Goal: Information Seeking & Learning: Learn about a topic

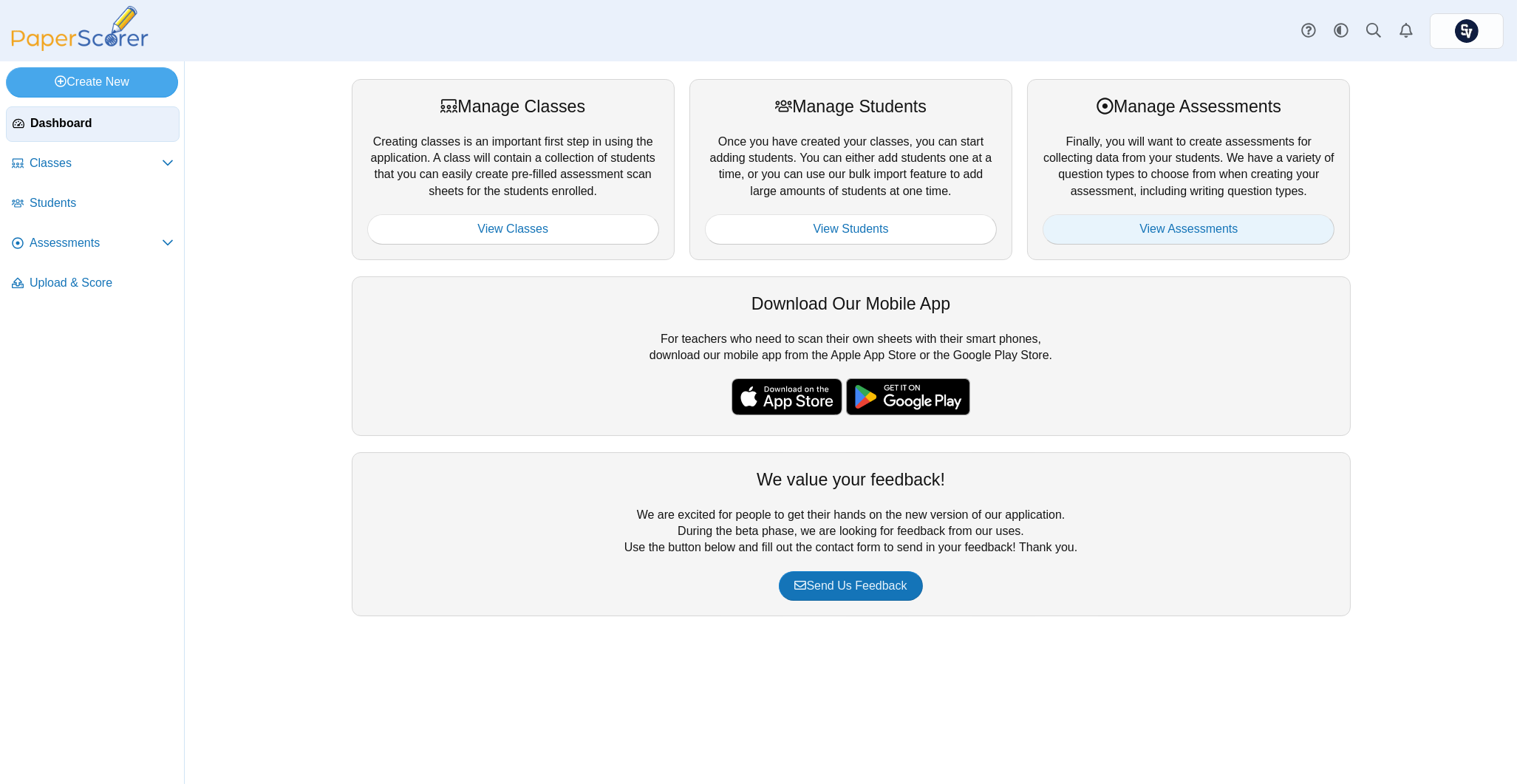
click at [1145, 228] on link "View Assessments" at bounding box center [1189, 228] width 292 height 29
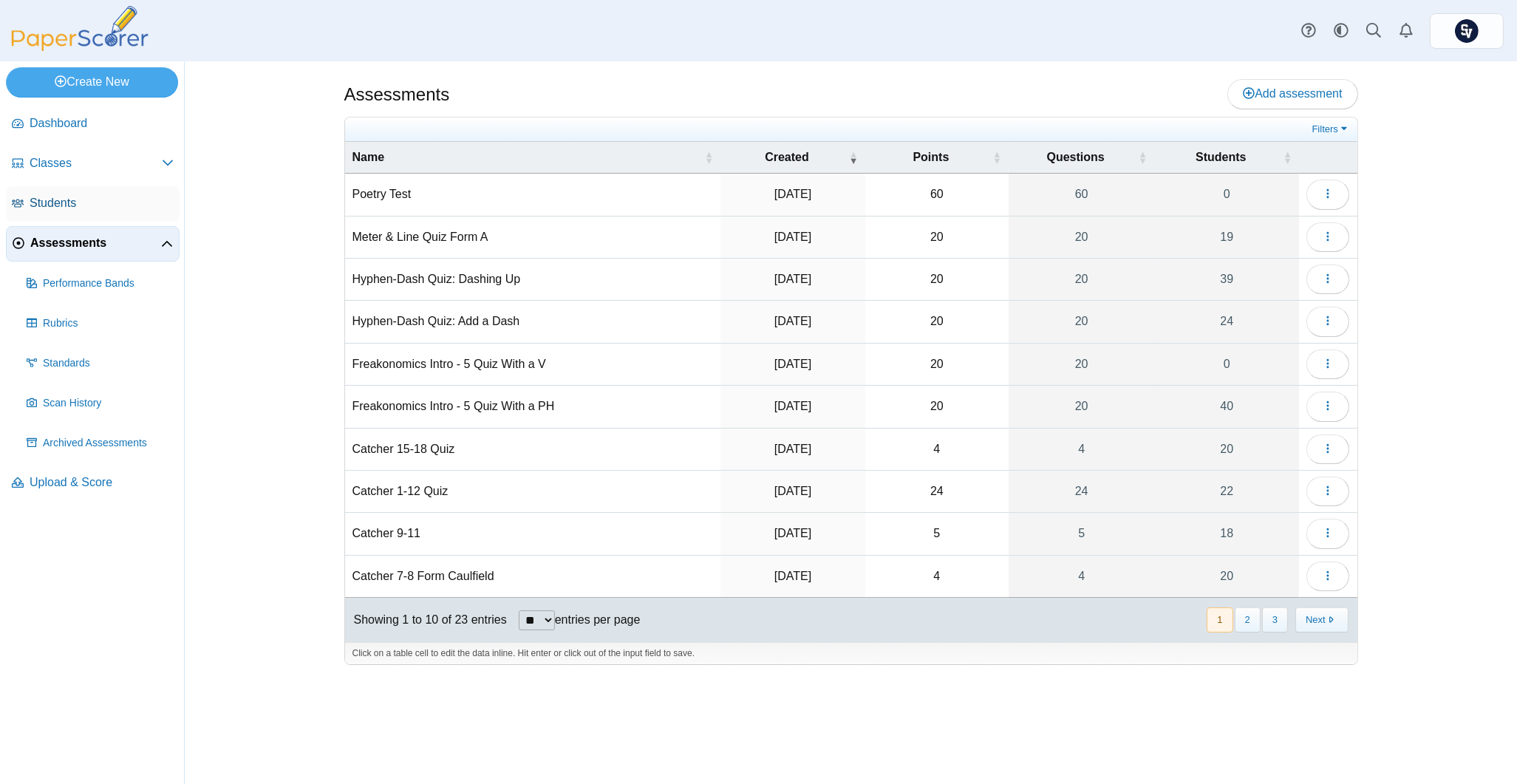
click at [78, 207] on span "Students" at bounding box center [101, 203] width 144 height 16
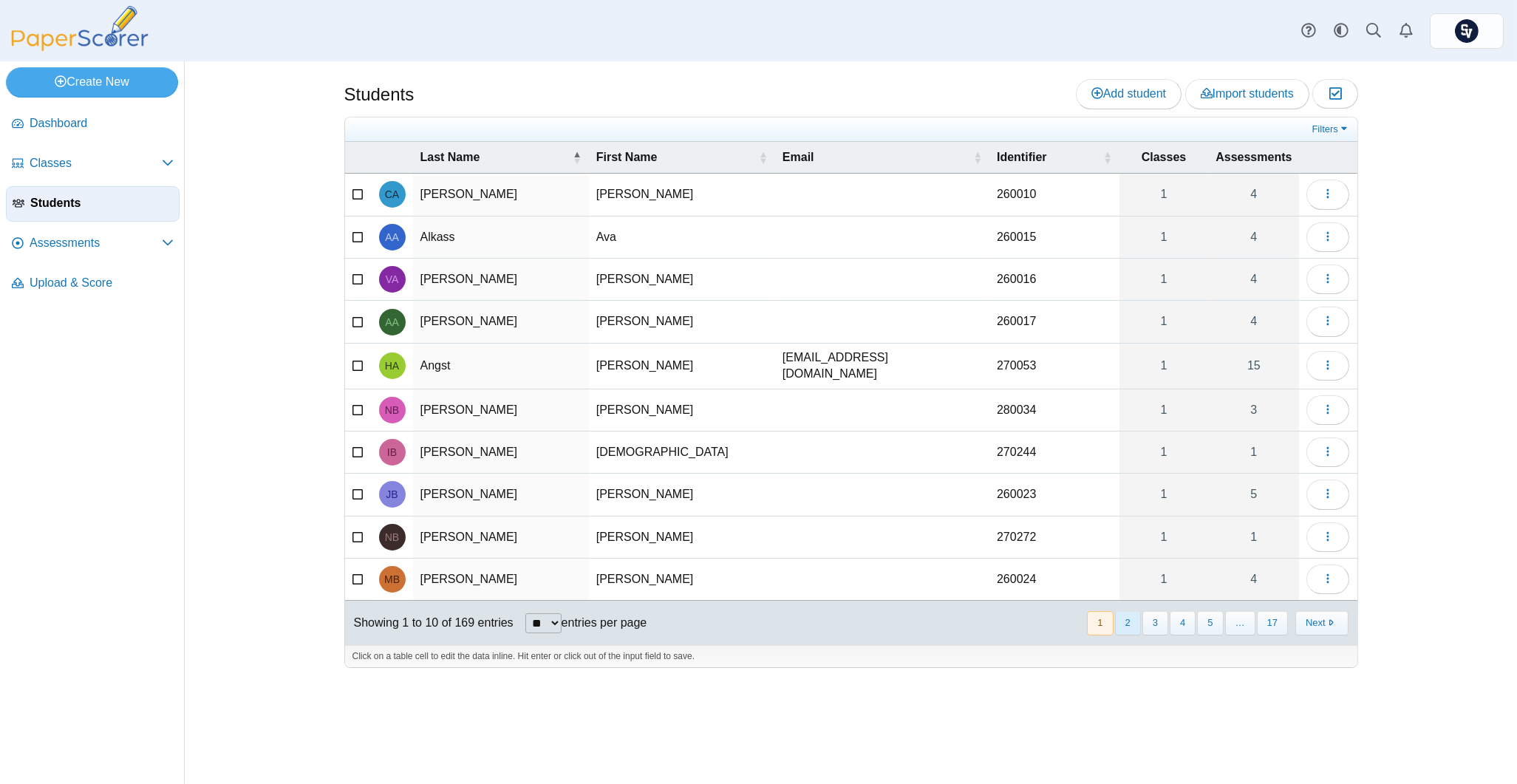
click at [1133, 626] on button "2" at bounding box center [1128, 623] width 26 height 25
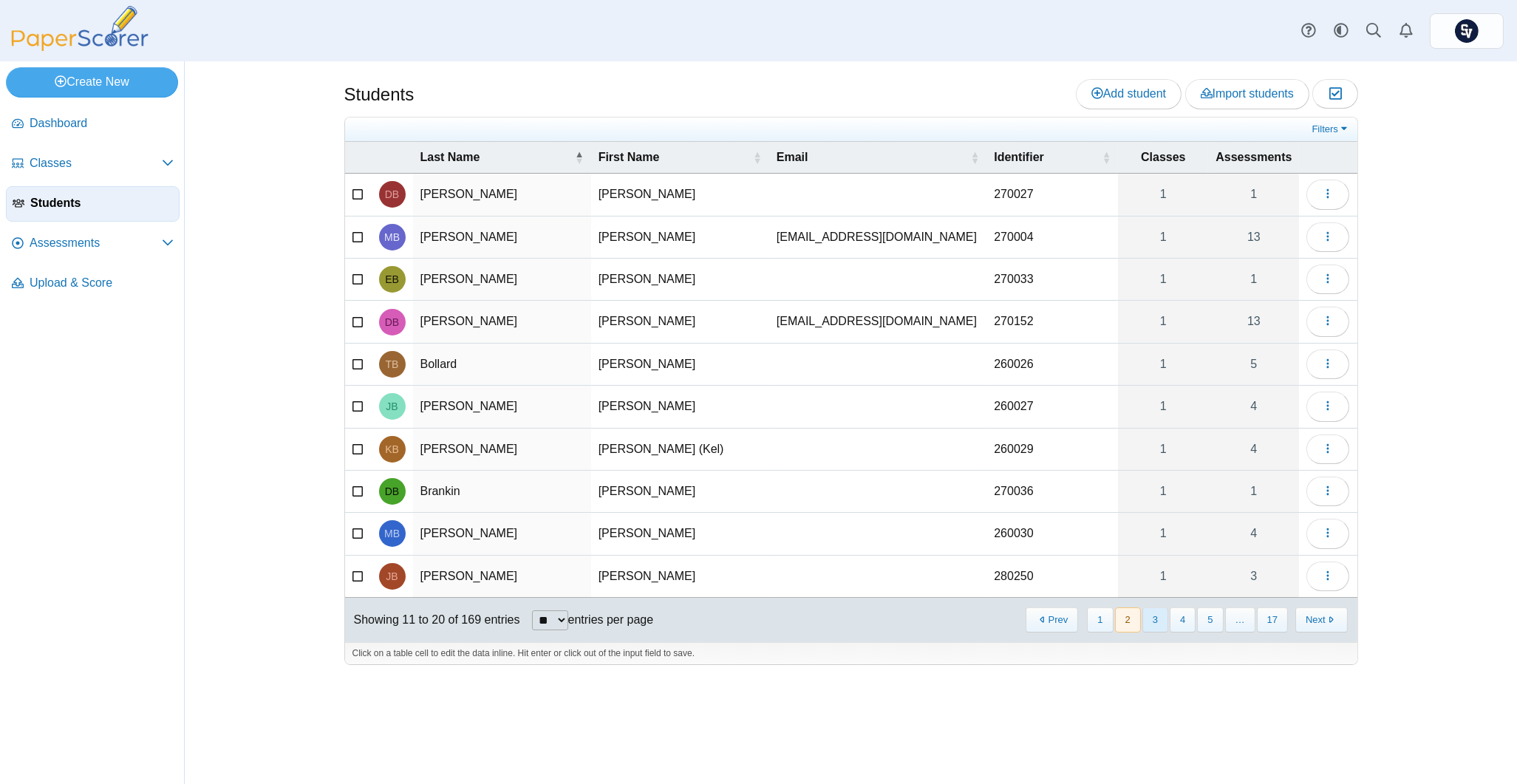
click at [1163, 626] on button "3" at bounding box center [1154, 619] width 26 height 25
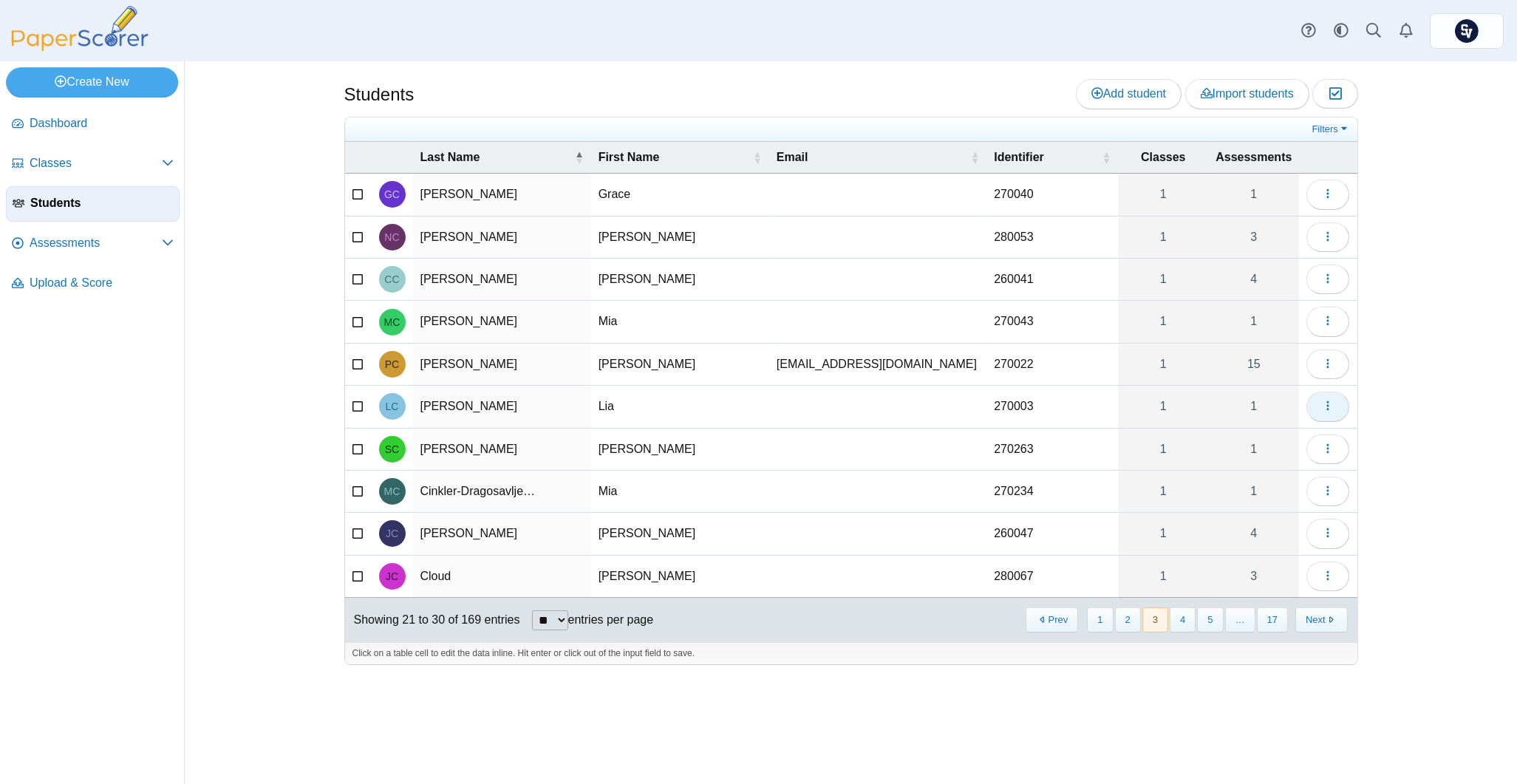
click at [1333, 411] on icon "button" at bounding box center [1328, 405] width 11 height 11
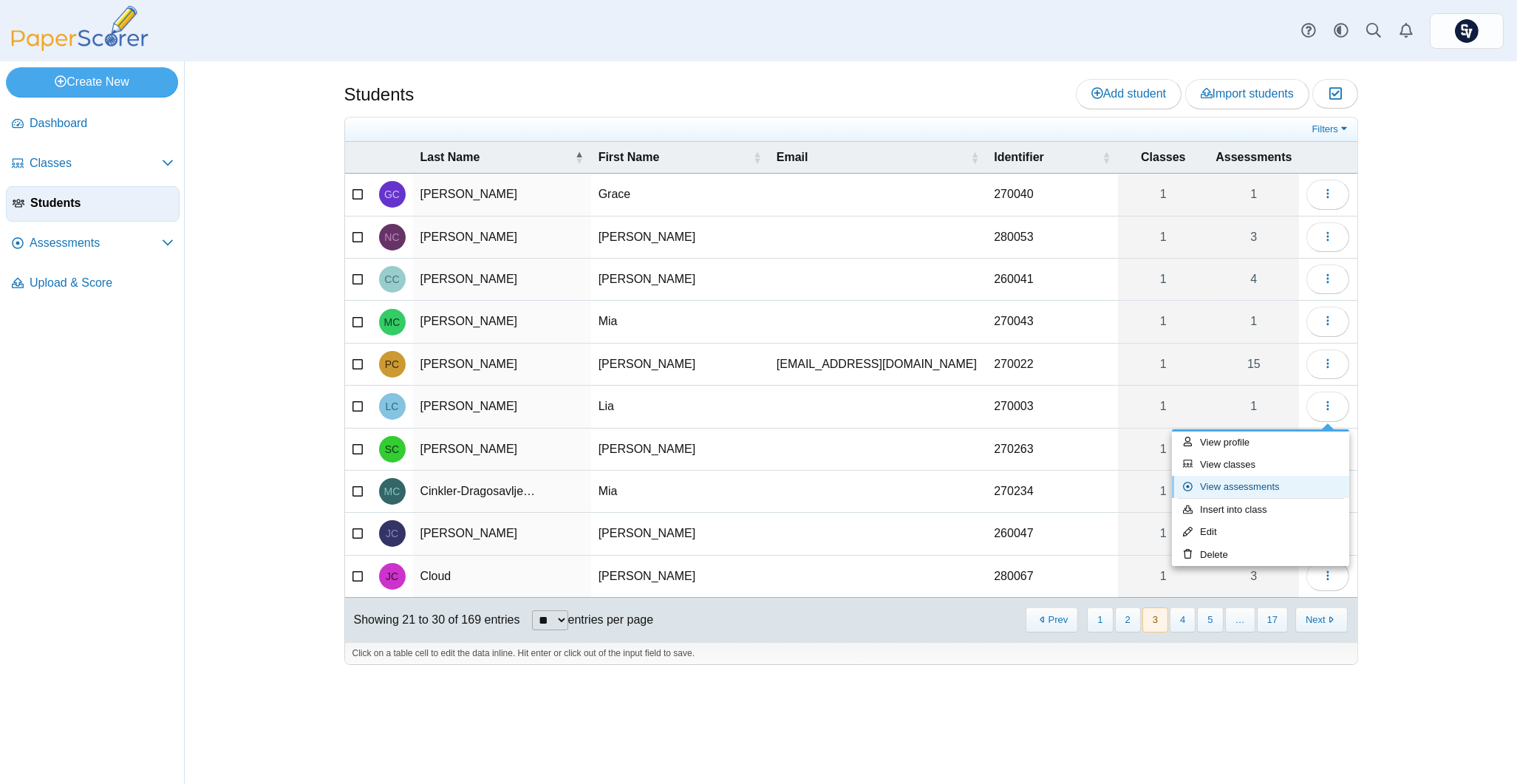
click at [1277, 481] on link "View assessments" at bounding box center [1260, 486] width 177 height 22
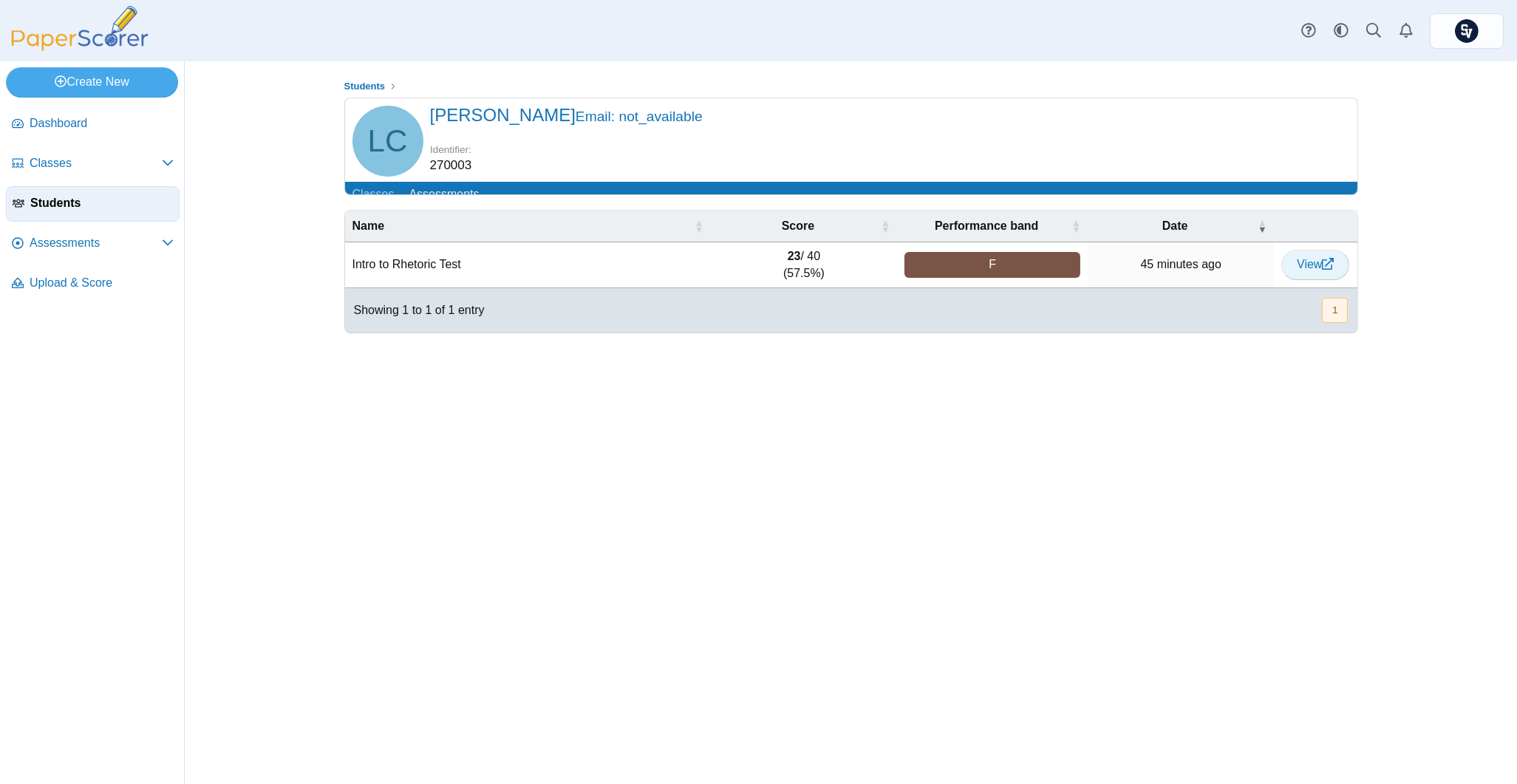
click at [1315, 270] on span "View" at bounding box center [1315, 264] width 37 height 12
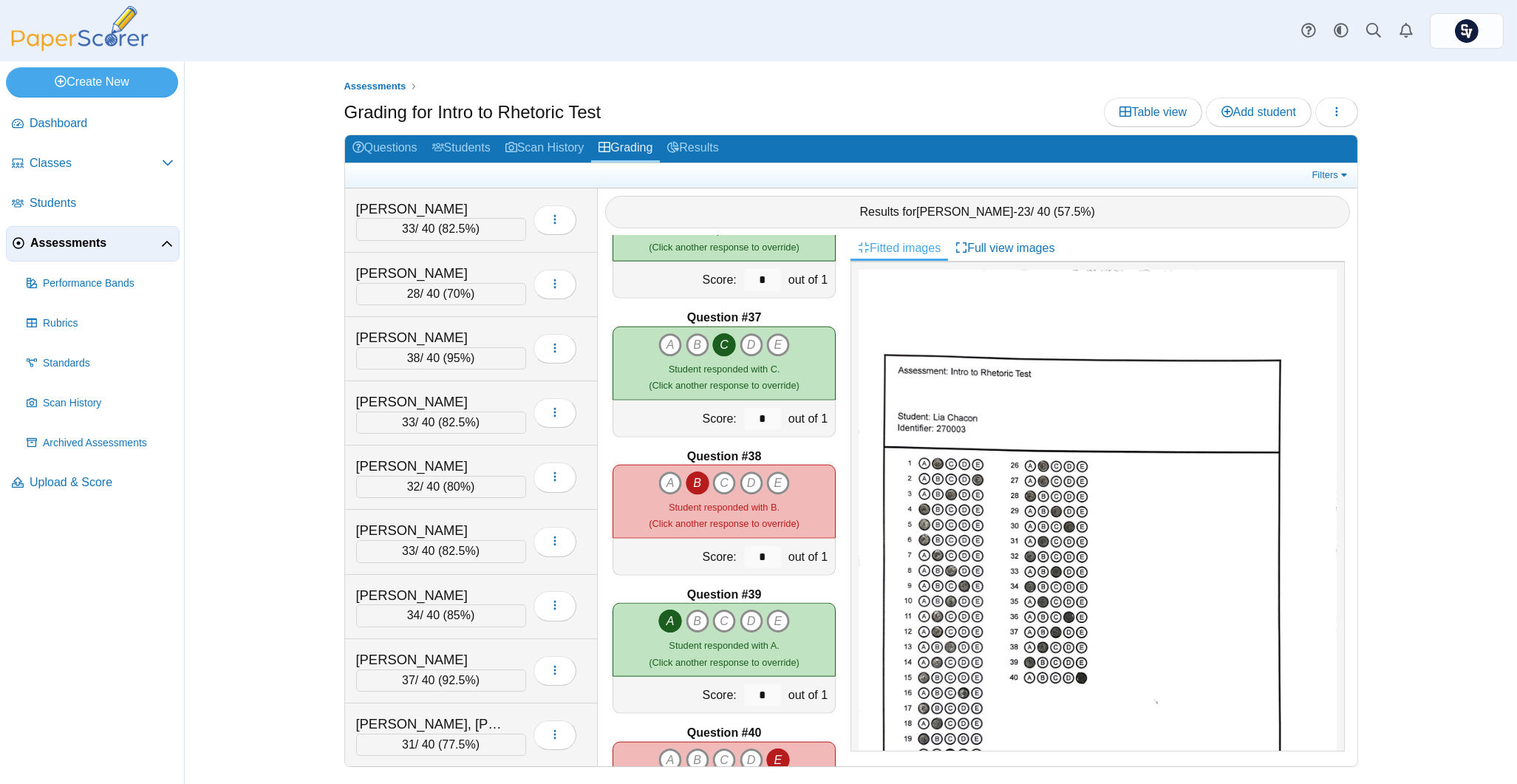
scroll to position [5035, 0]
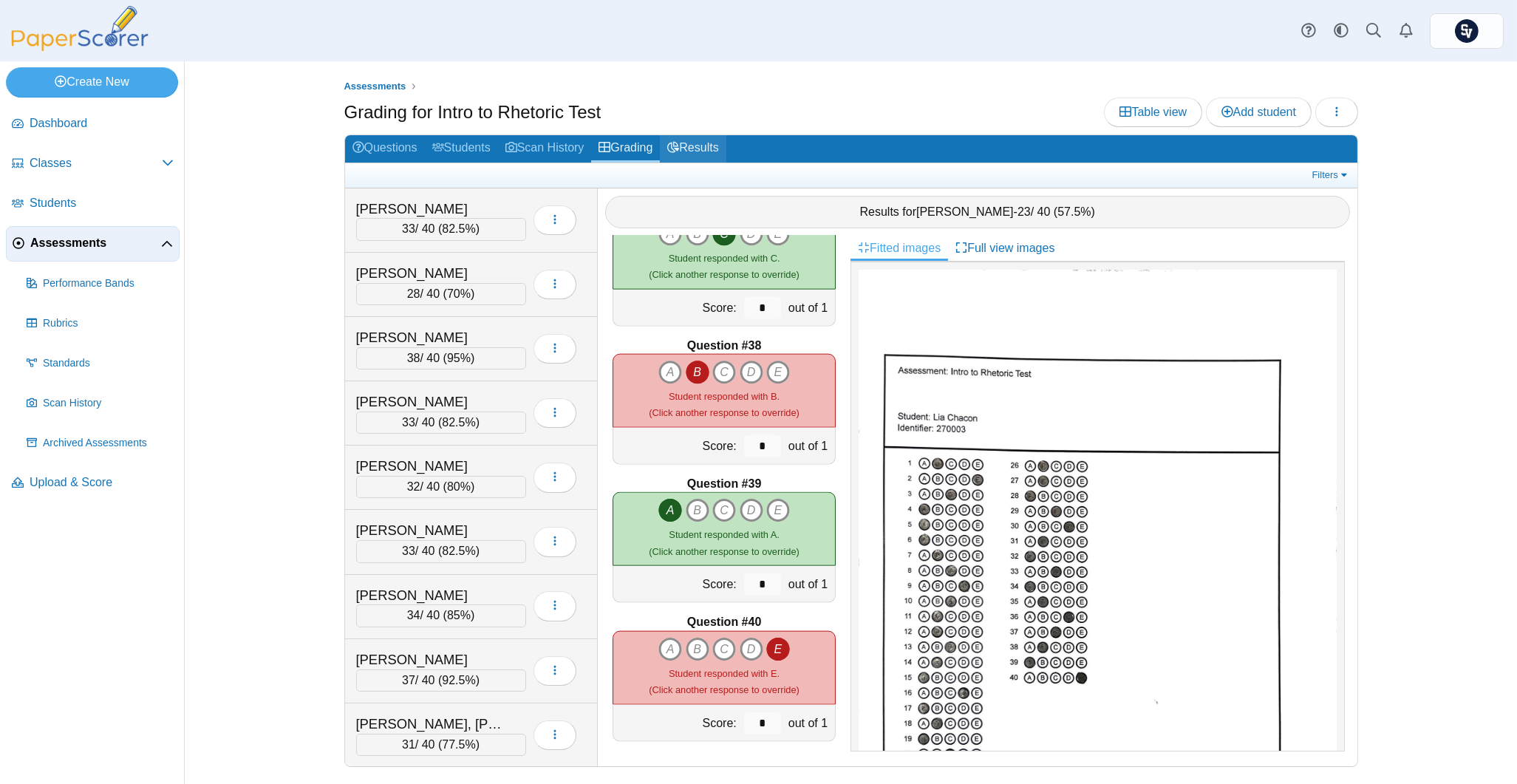
click at [693, 147] on link "Results" at bounding box center [692, 148] width 66 height 28
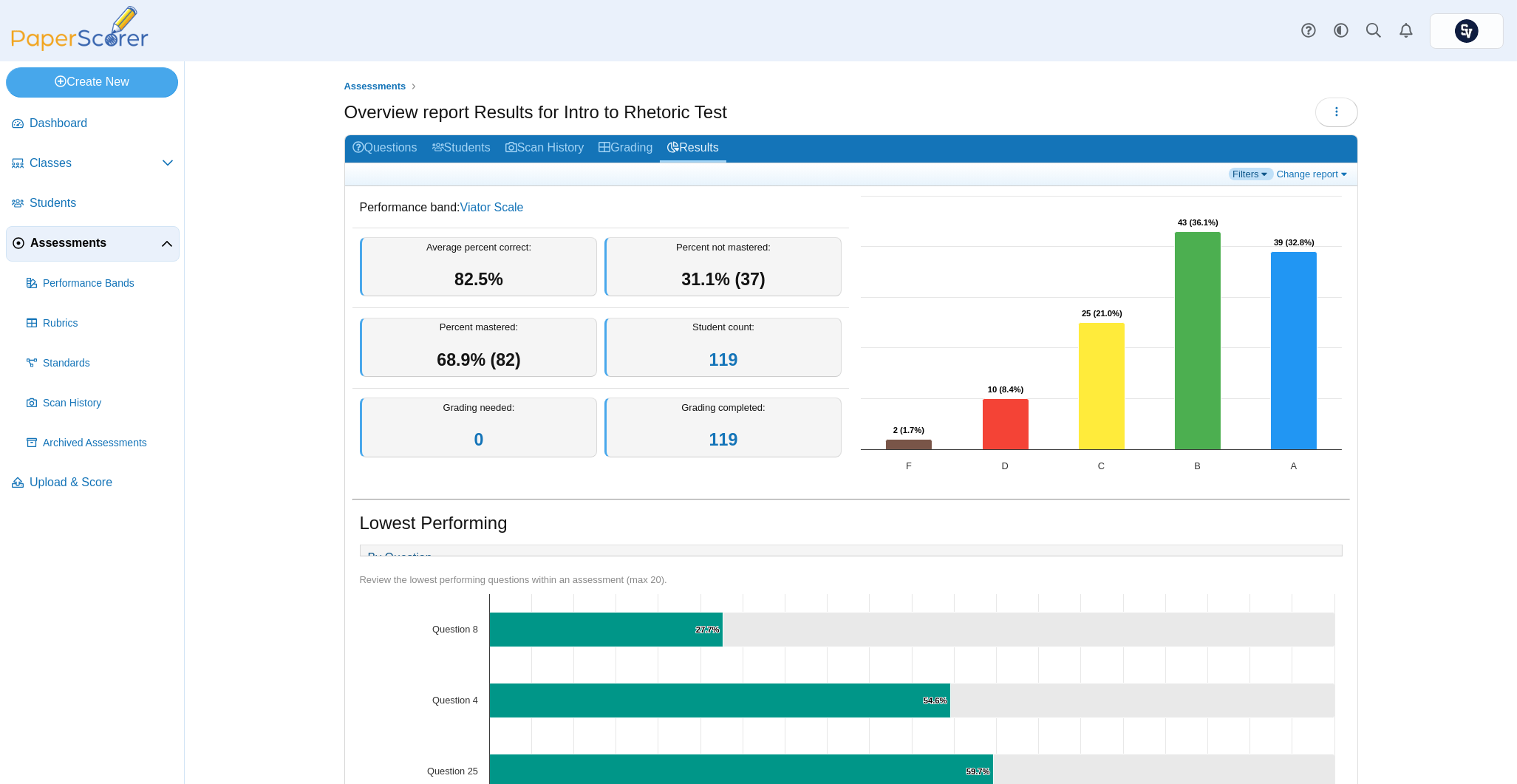
click at [1235, 168] on link "Filters" at bounding box center [1251, 173] width 45 height 12
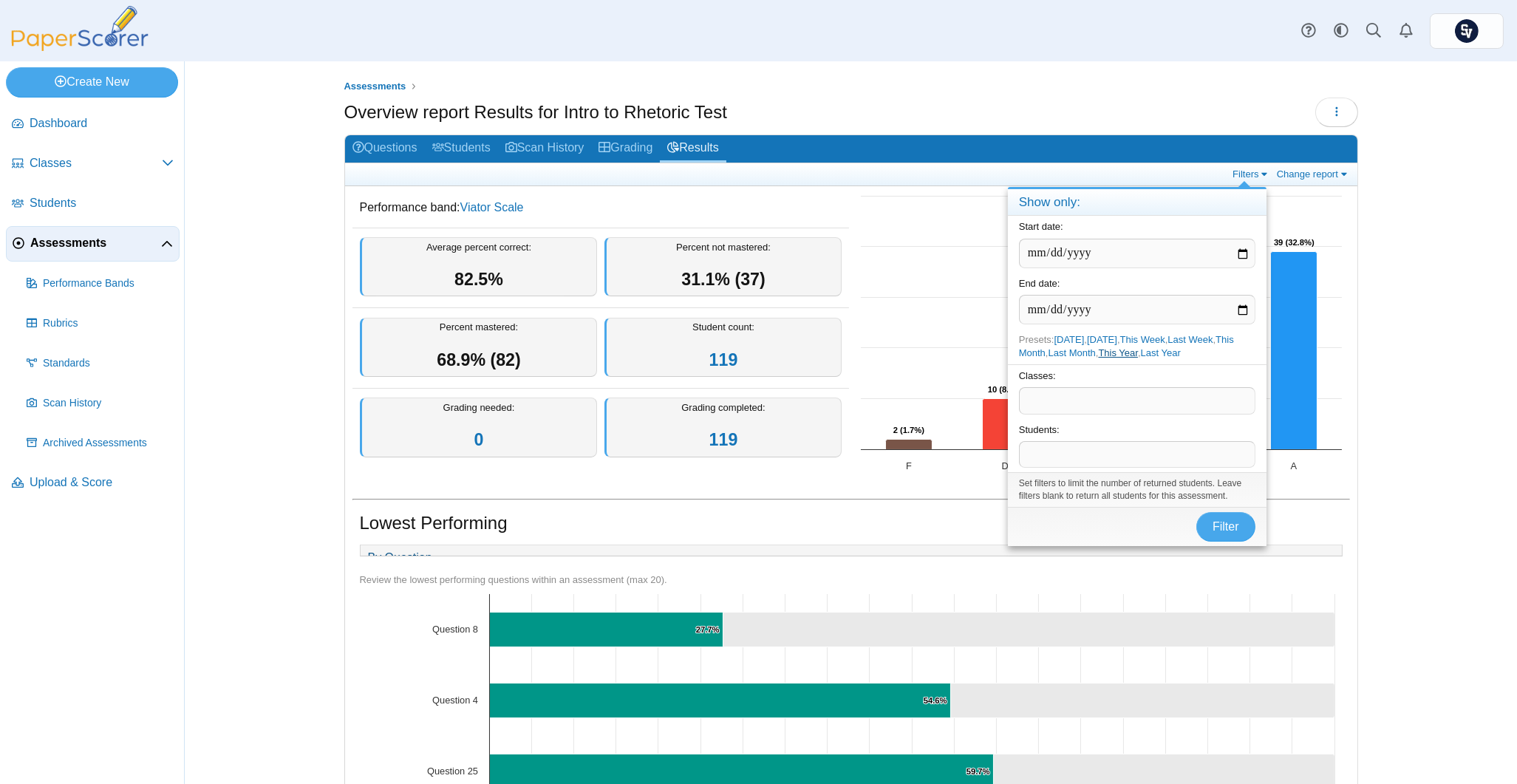
click at [1114, 353] on link "This Year" at bounding box center [1118, 353] width 40 height 11
type input "**********"
click at [1104, 396] on span at bounding box center [1137, 401] width 235 height 25
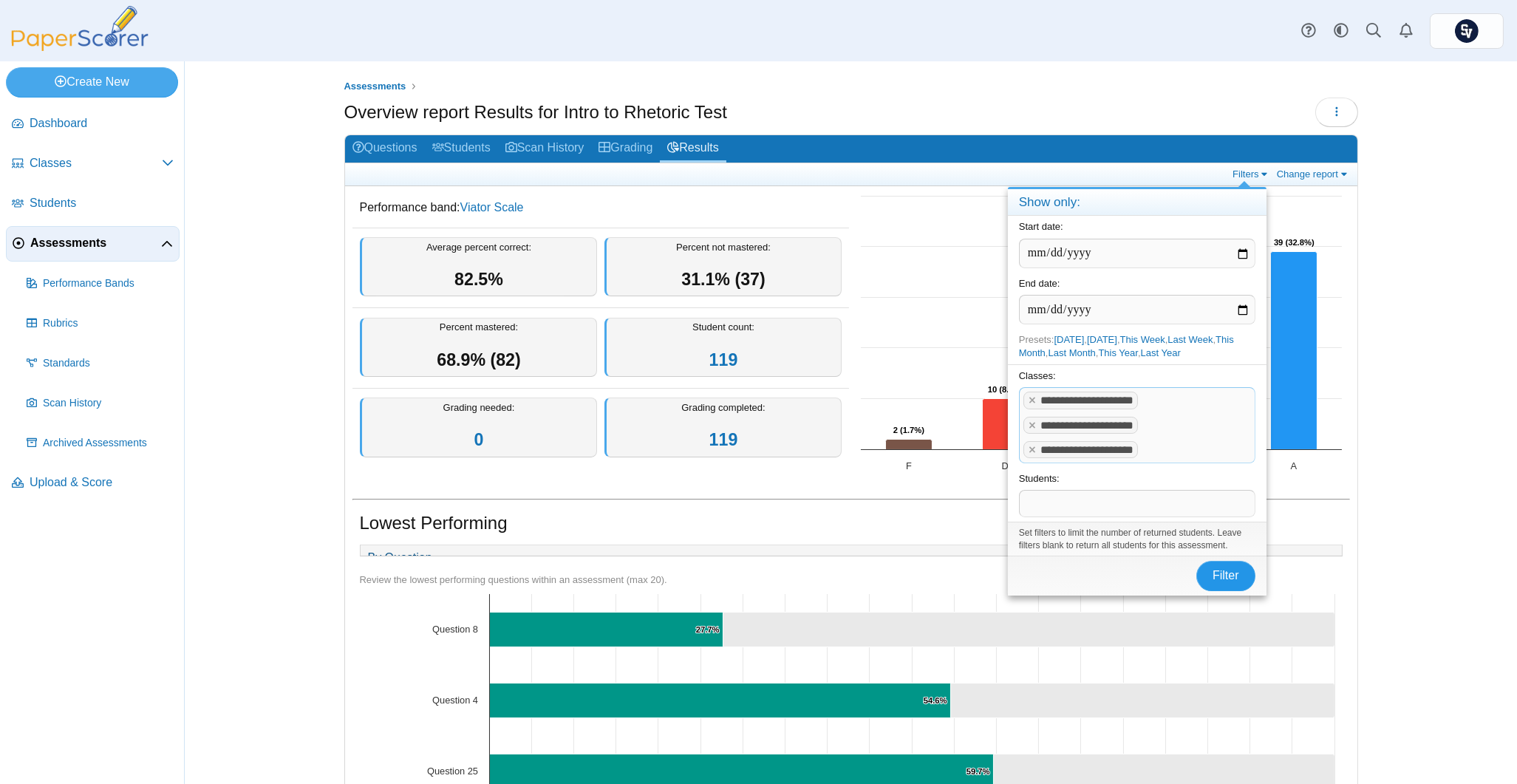
click at [1212, 578] on span "Filter" at bounding box center [1226, 575] width 27 height 12
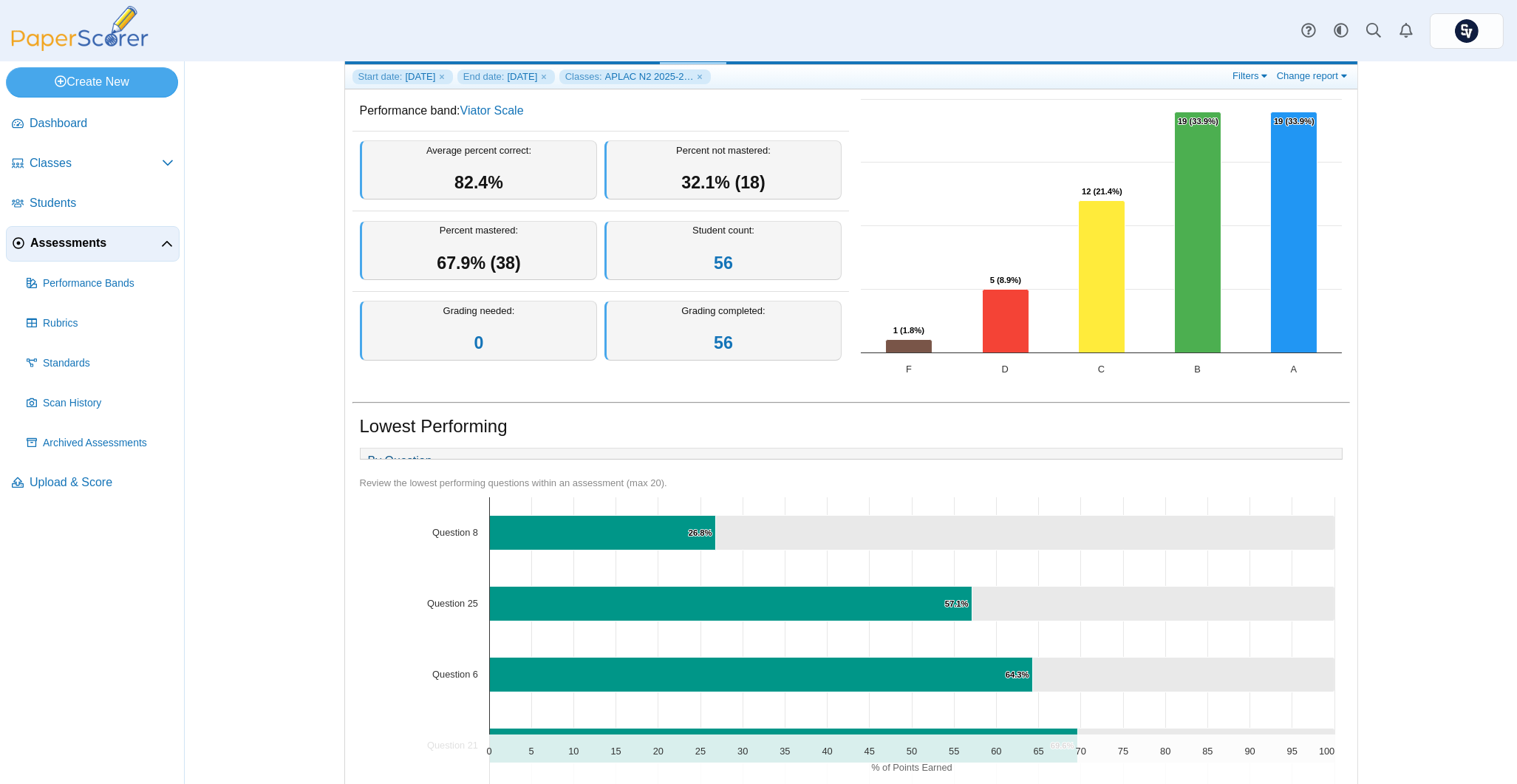
scroll to position [137, 0]
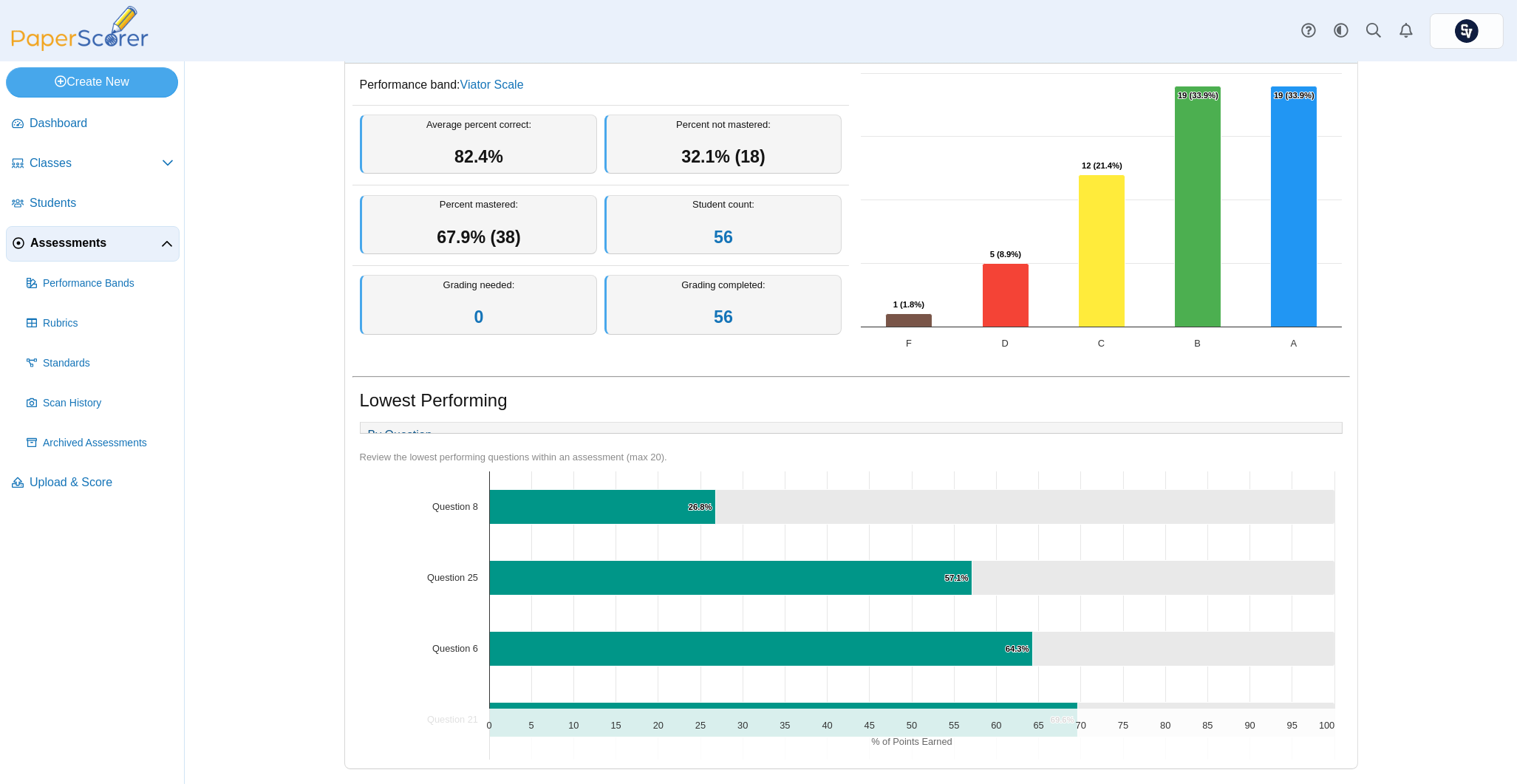
click at [781, 504] on icon "Question 8, 73.2. ." at bounding box center [1025, 506] width 620 height 34
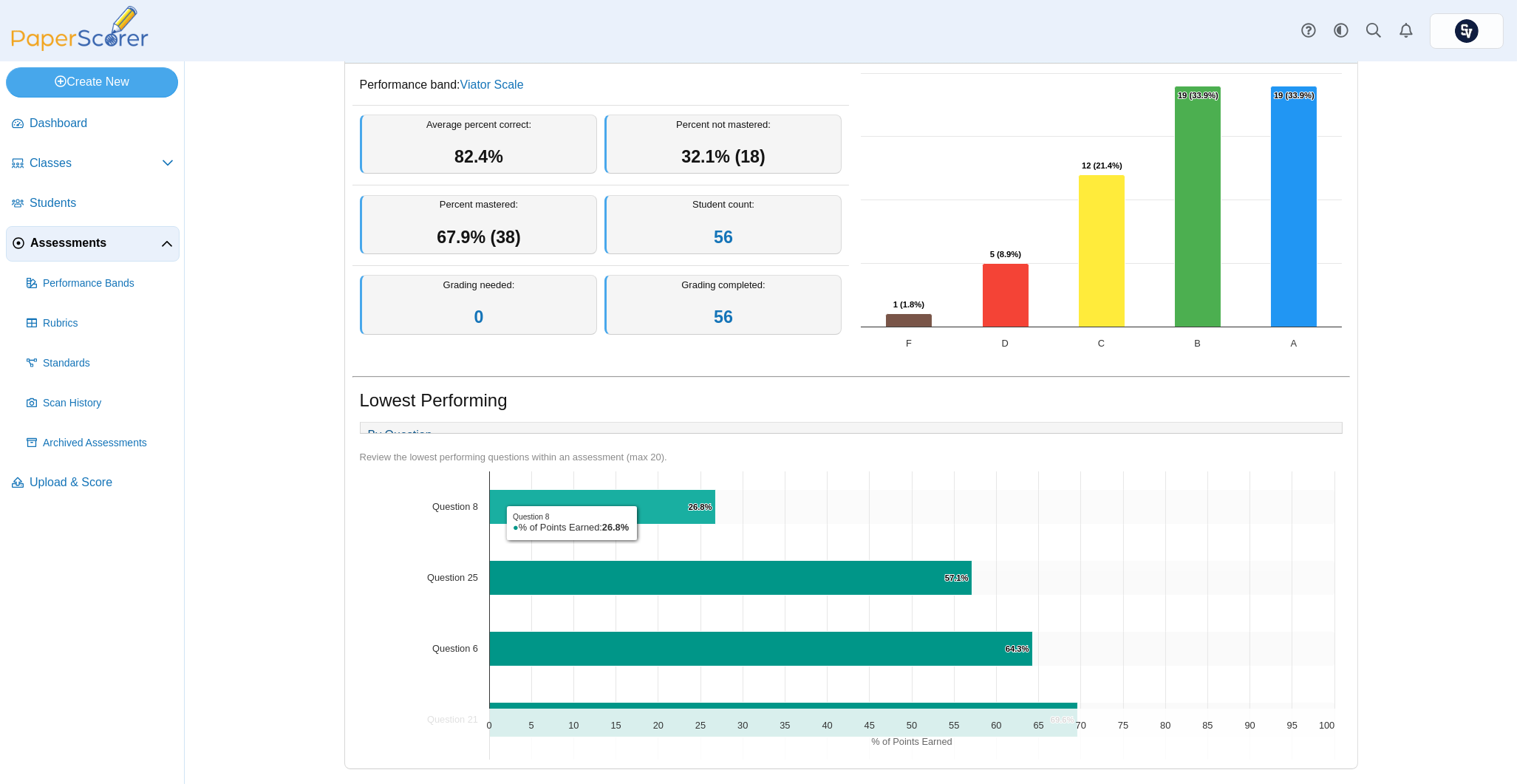
click at [633, 523] on icon "Question 8, 26.8%. % of Points Earned." at bounding box center [602, 506] width 227 height 34
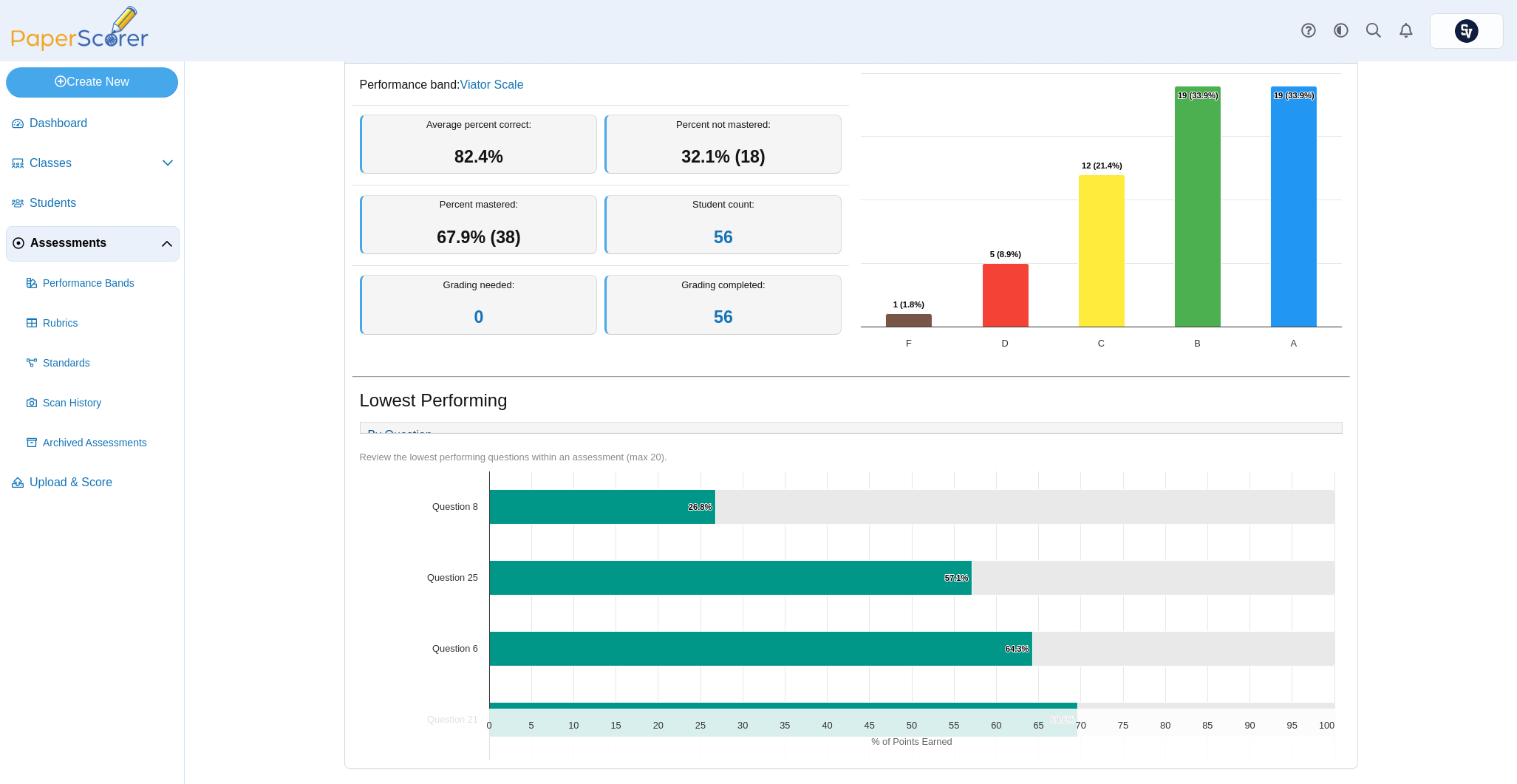
scroll to position [0, 0]
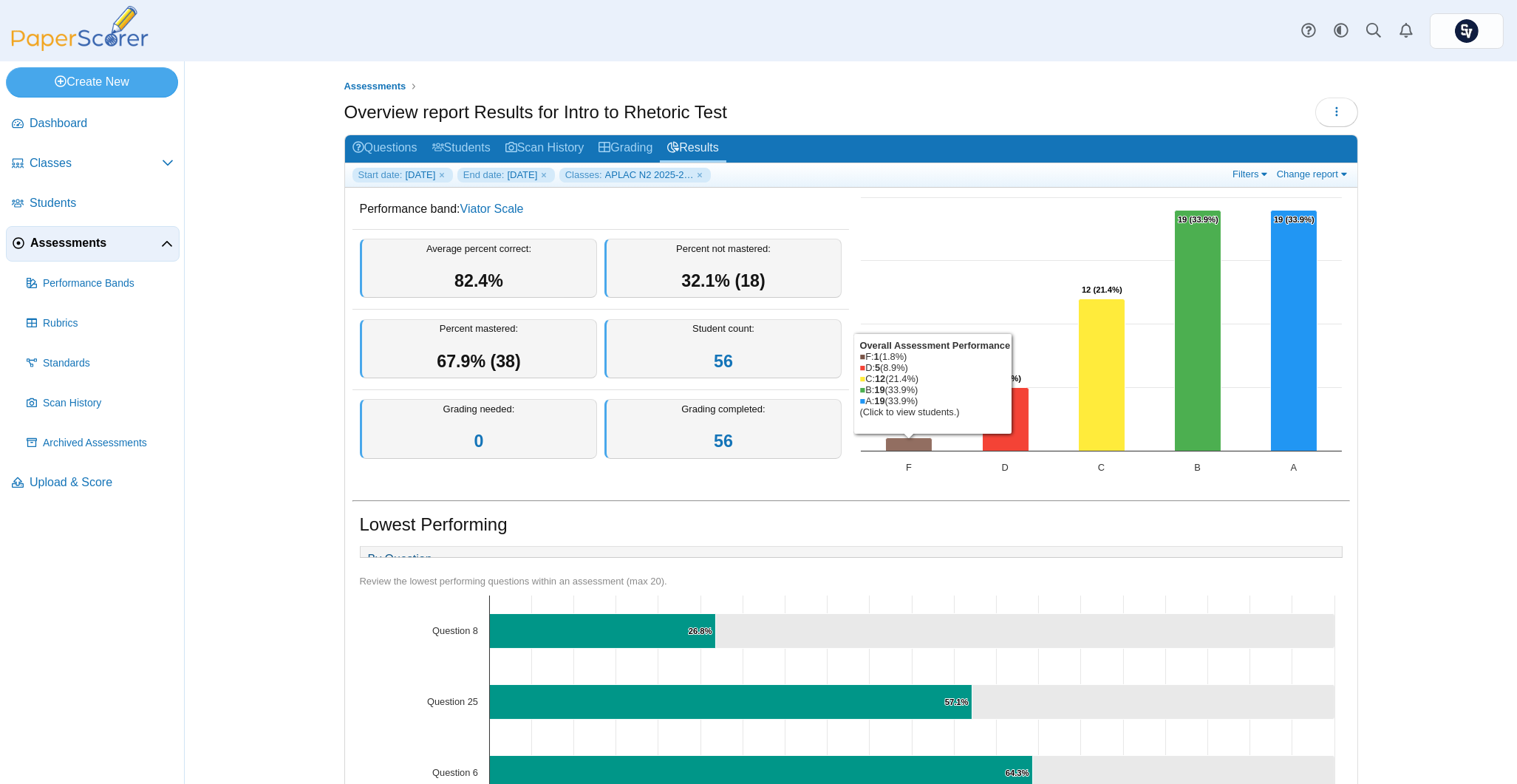
click at [900, 440] on icon "F, 1. Overall Assessment Performance." at bounding box center [908, 444] width 47 height 13
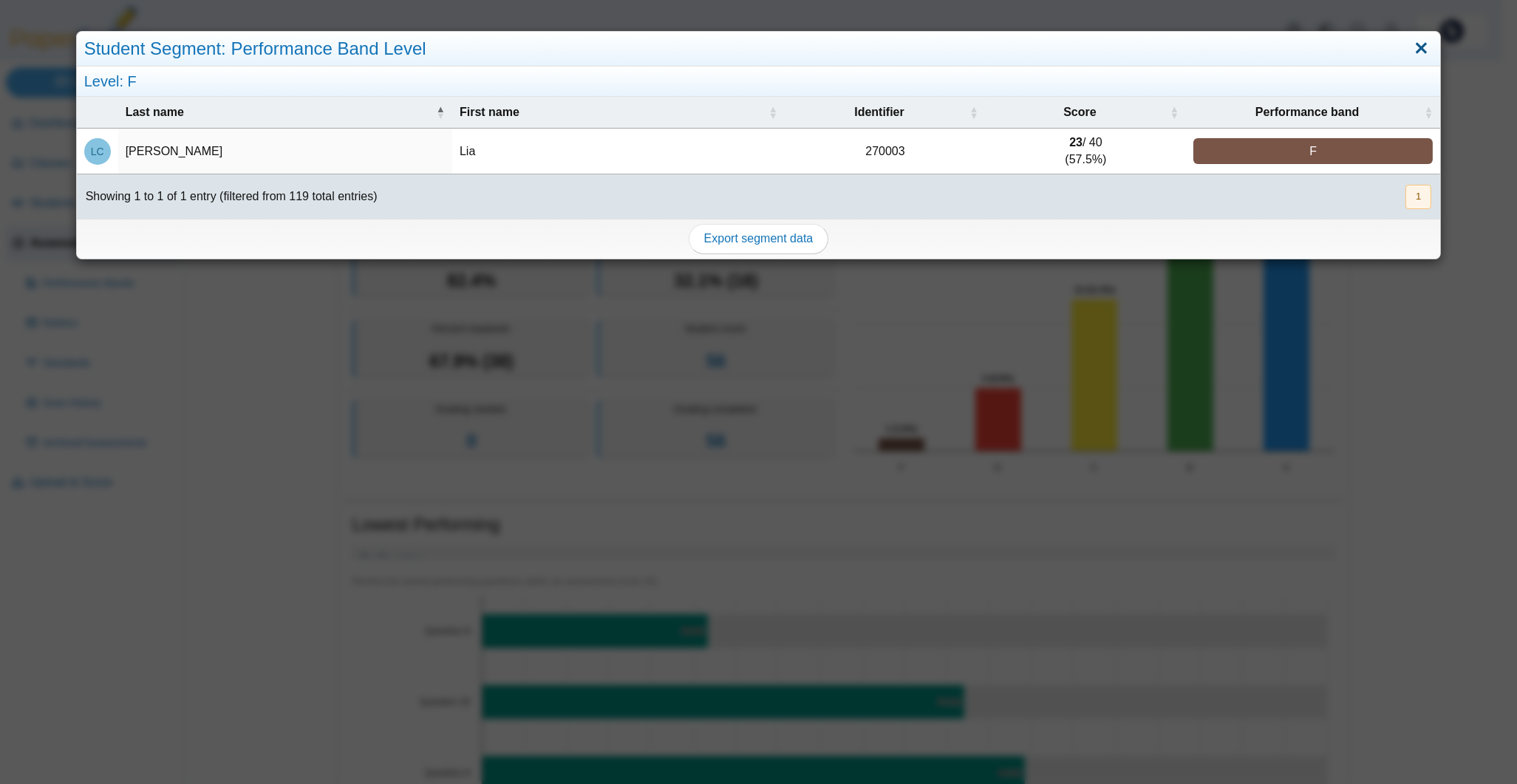
click at [1410, 42] on link "Close" at bounding box center [1422, 49] width 23 height 25
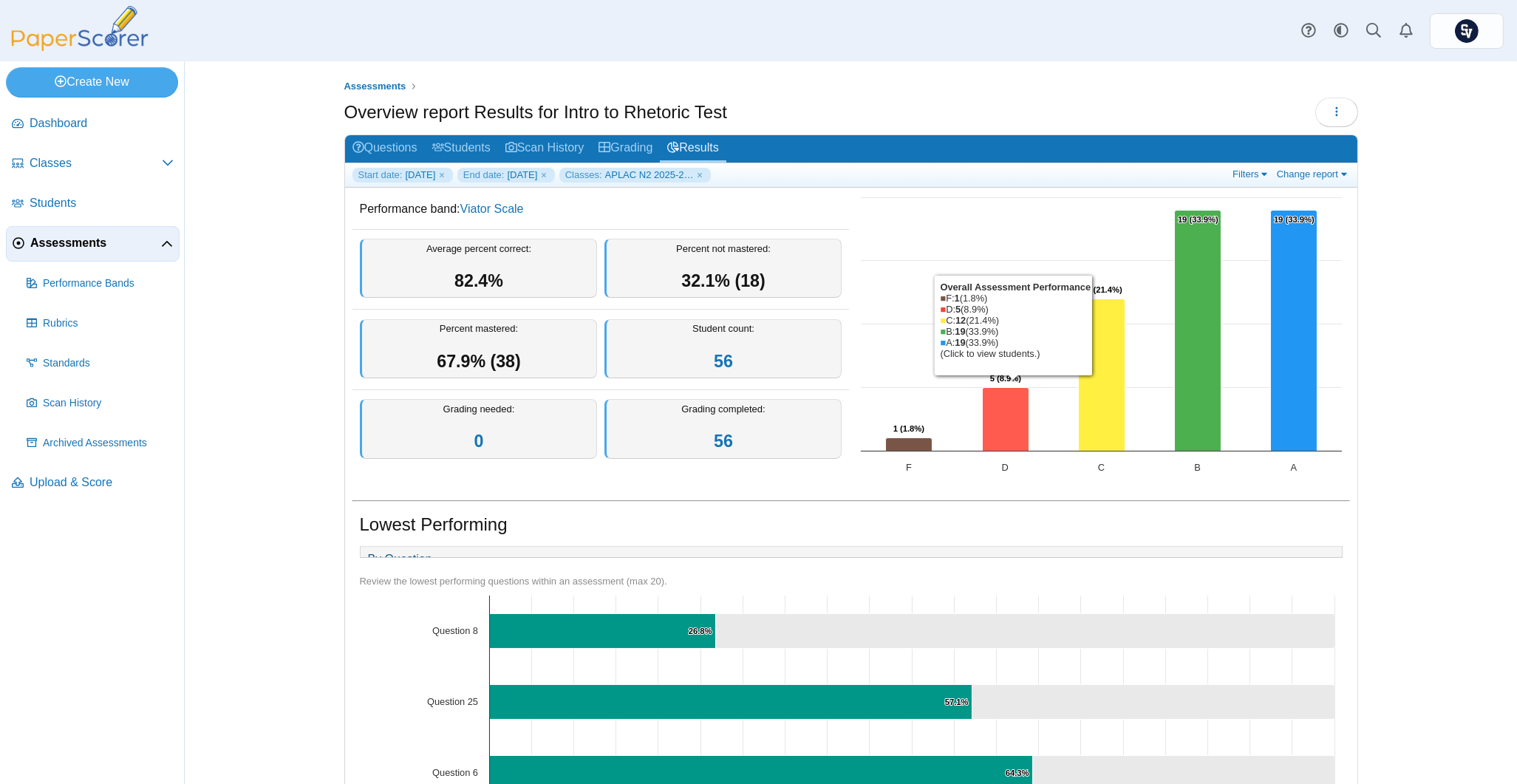
click at [996, 408] on icon "D, 5. Overall Assessment Performance." at bounding box center [1005, 420] width 47 height 64
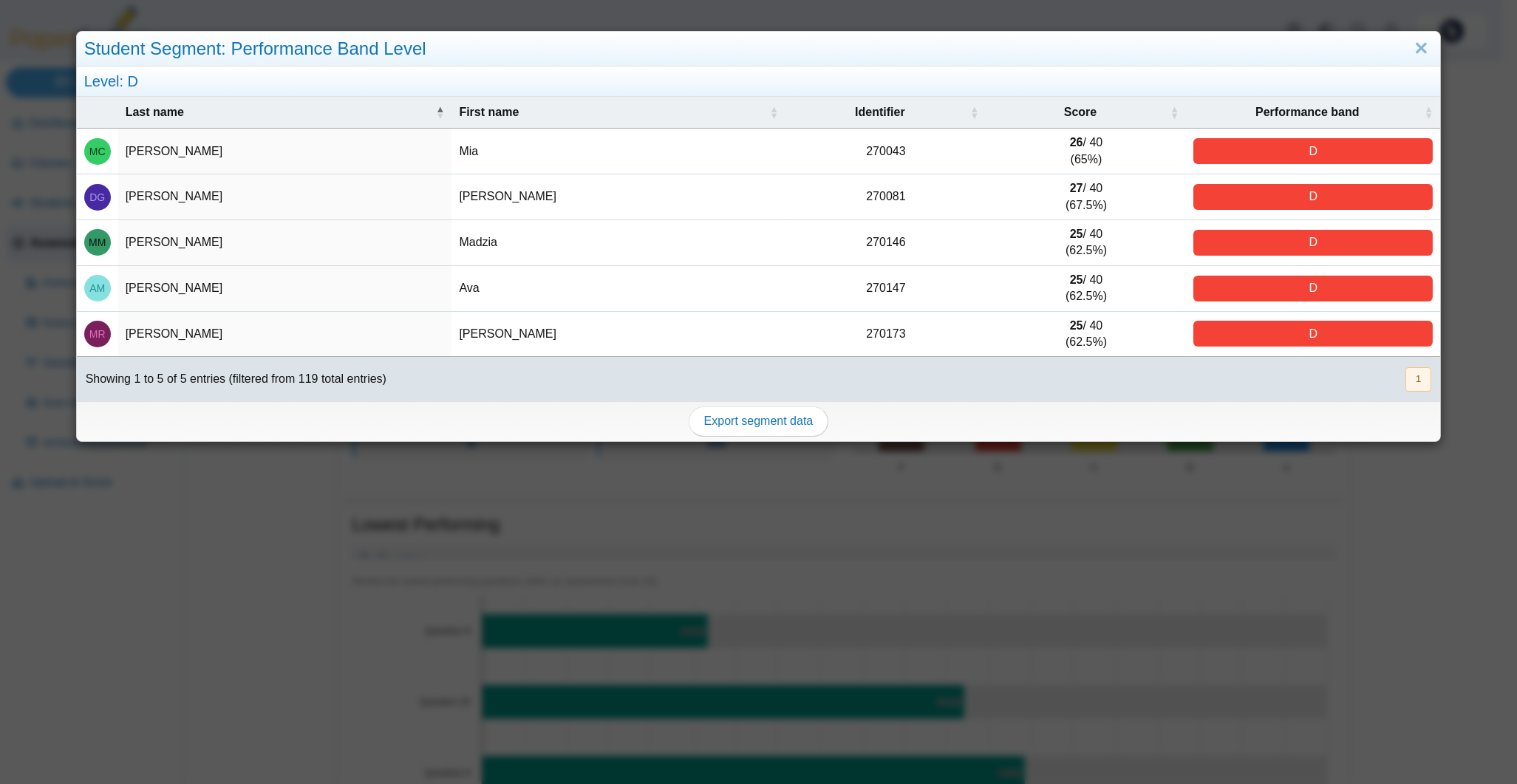
click at [538, 514] on div "Student Segment: Performance Band Level Level: D Last name First name Identifie…" at bounding box center [758, 392] width 1517 height 784
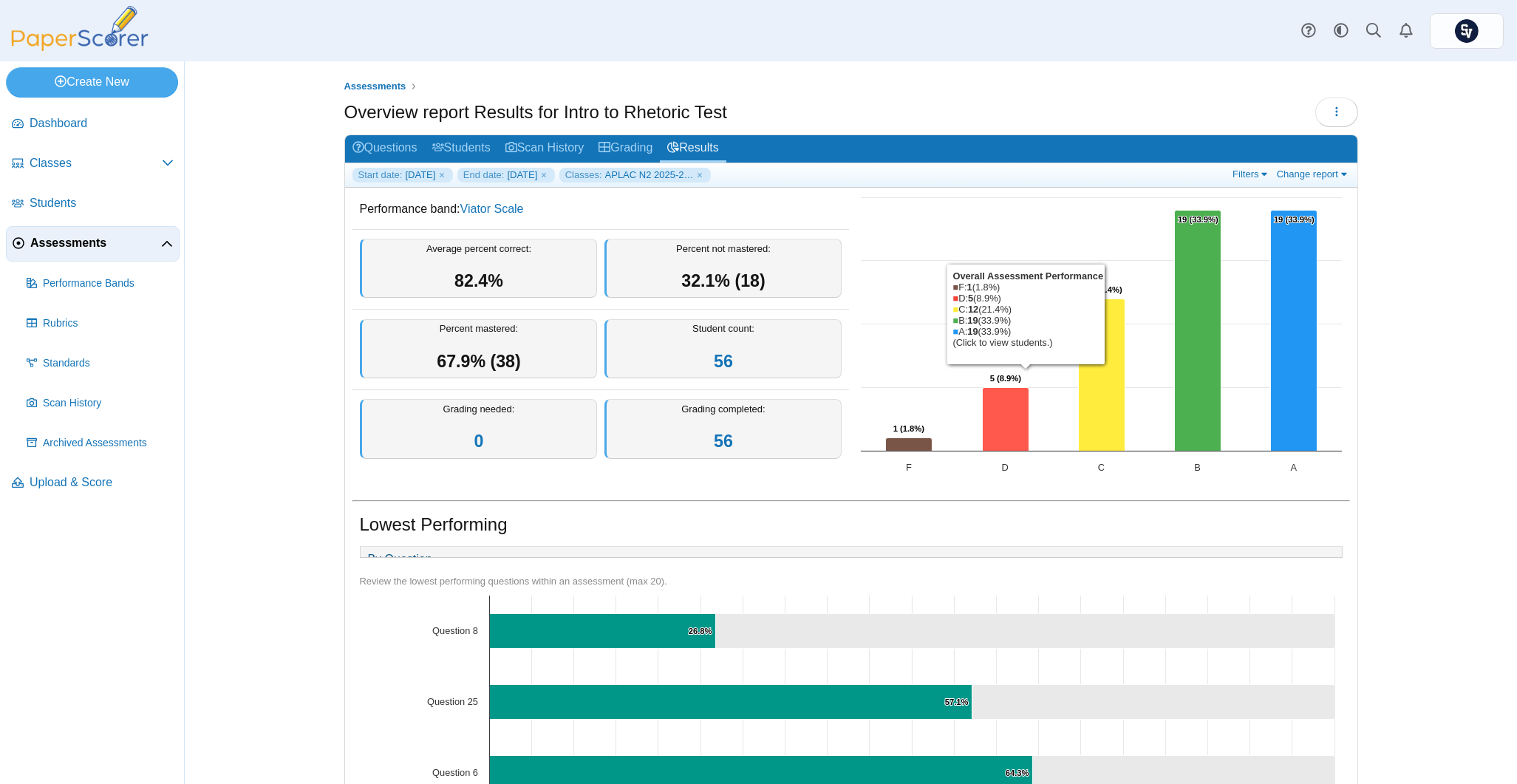
click at [994, 413] on icon "D, 5. Overall Assessment Performance." at bounding box center [1005, 420] width 47 height 64
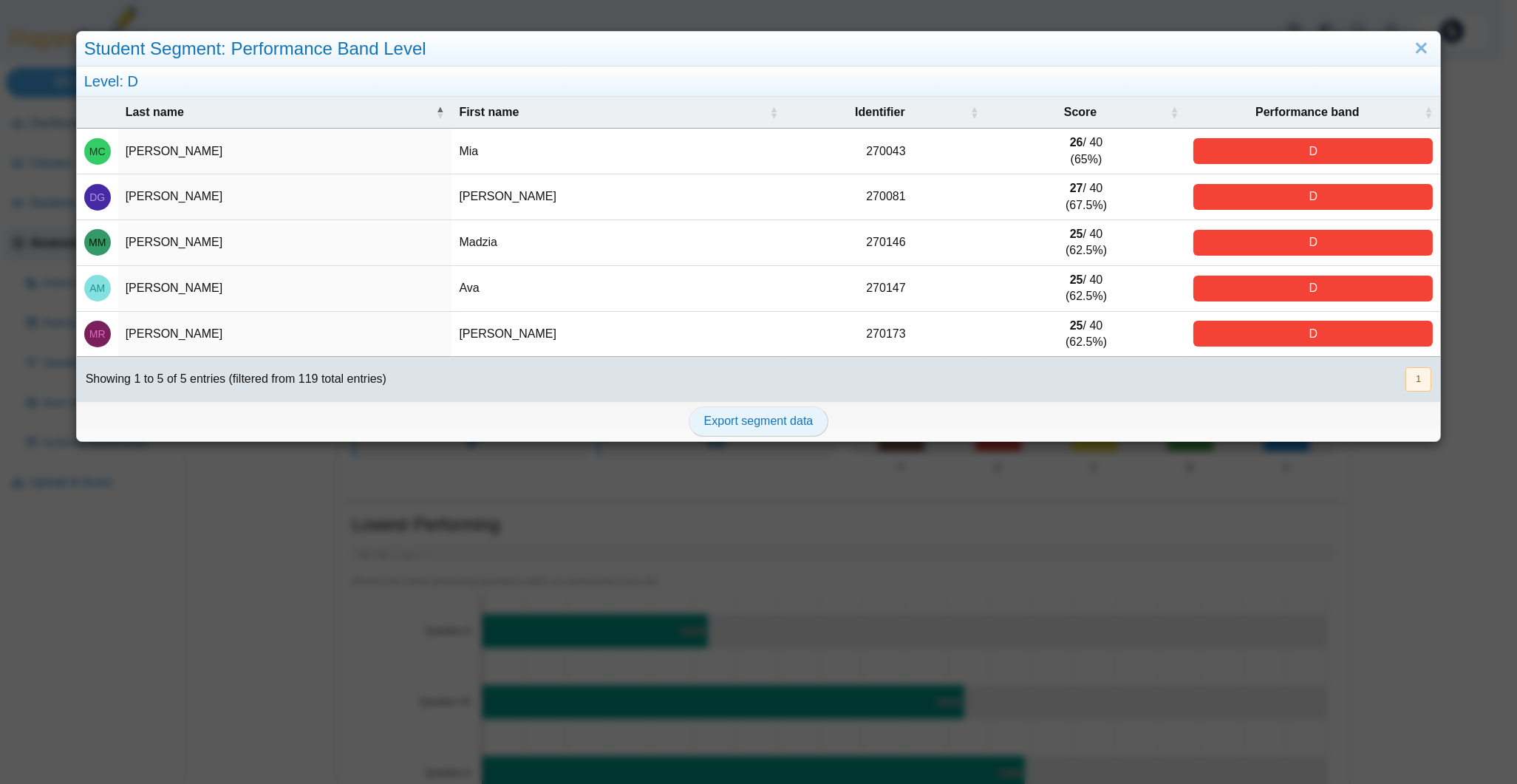
click at [766, 420] on span "Export segment data" at bounding box center [758, 421] width 109 height 12
click at [870, 150] on td "270043" at bounding box center [885, 151] width 200 height 46
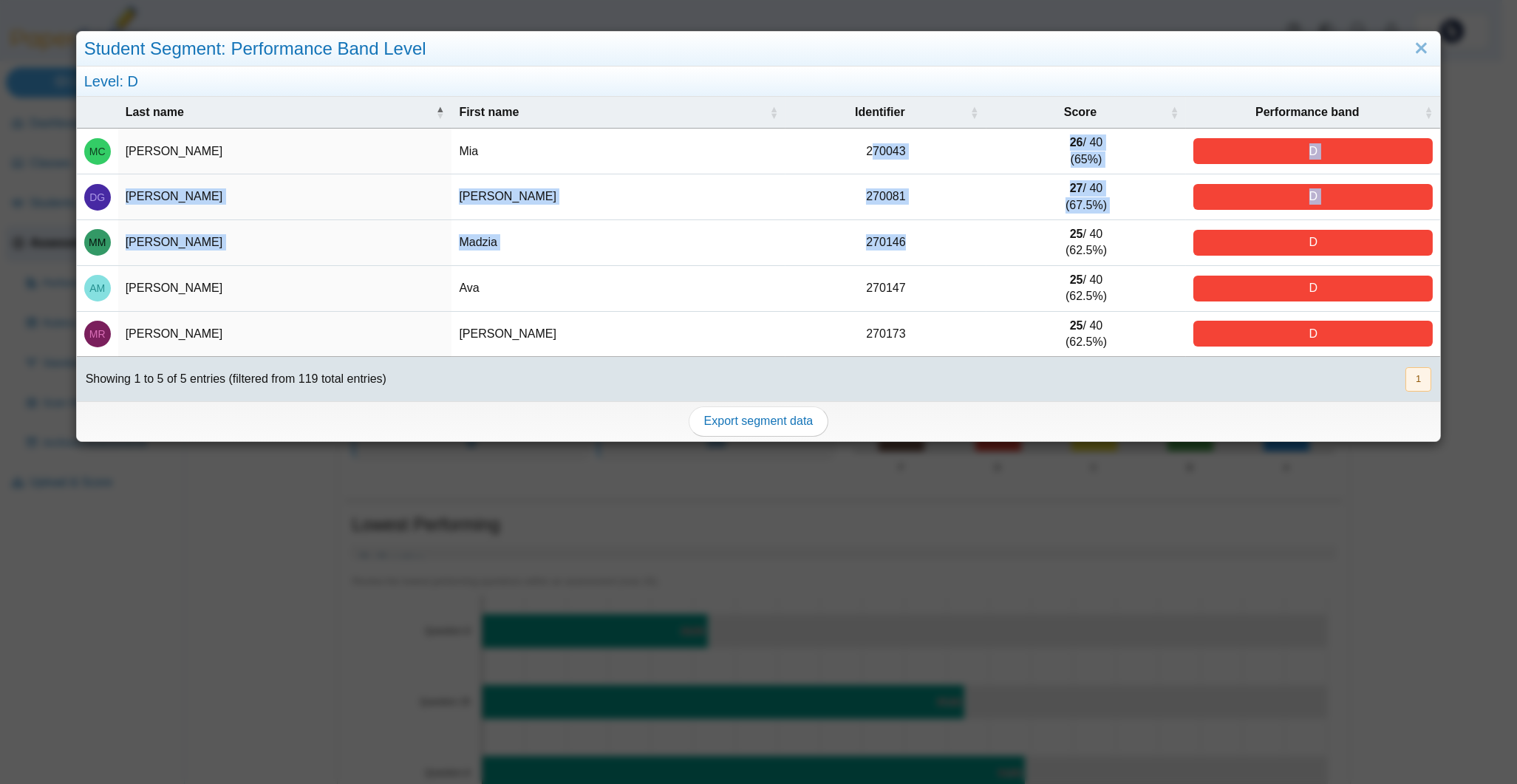
drag, startPoint x: 860, startPoint y: 149, endPoint x: 917, endPoint y: 239, distance: 106.5
click at [917, 239] on tbody "MC Carlucci Mia 270043 26 / 40 (65%) D DG Graziadei Donna 270081 27 / 40 (67.5%…" at bounding box center [758, 243] width 1364 height 228
click at [917, 239] on td "270146" at bounding box center [885, 243] width 200 height 46
